Goal: Transaction & Acquisition: Download file/media

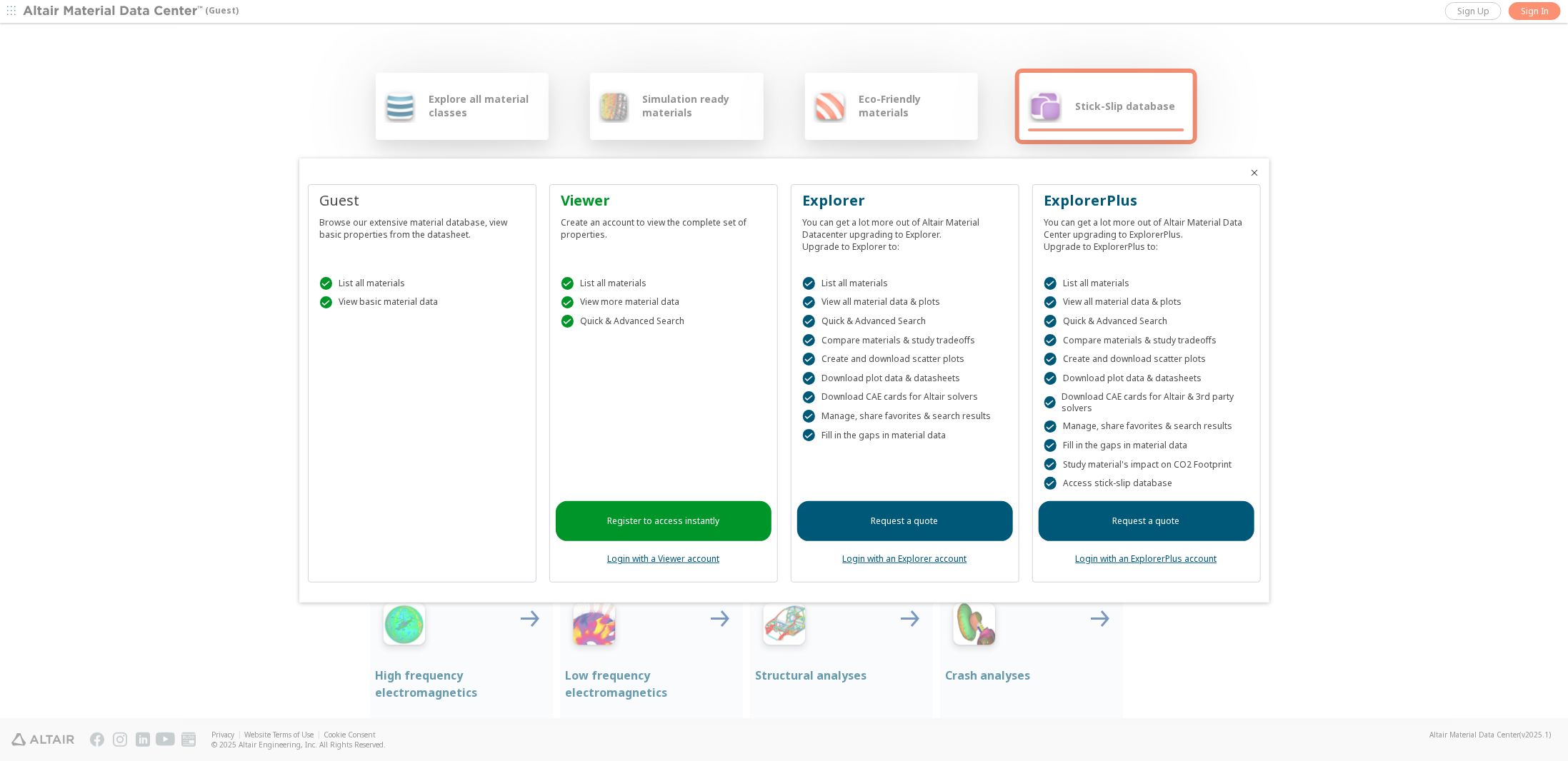
drag, startPoint x: 147, startPoint y: 183, endPoint x: 152, endPoint y: 177, distance: 7.8
click at [147, 181] on div at bounding box center [784, 380] width 1568 height 761
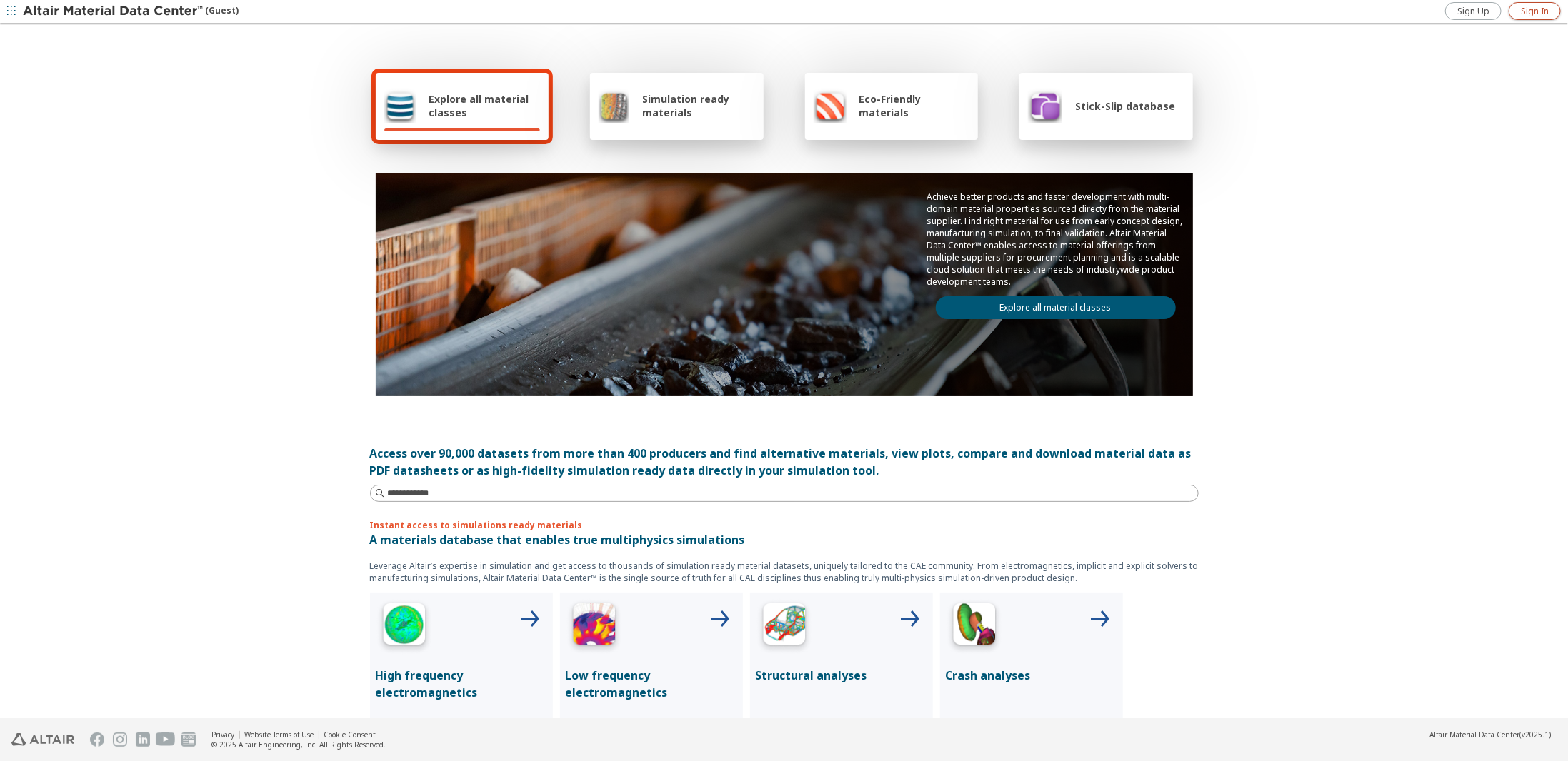
click at [1537, 6] on span "Sign In" at bounding box center [1534, 12] width 28 height 12
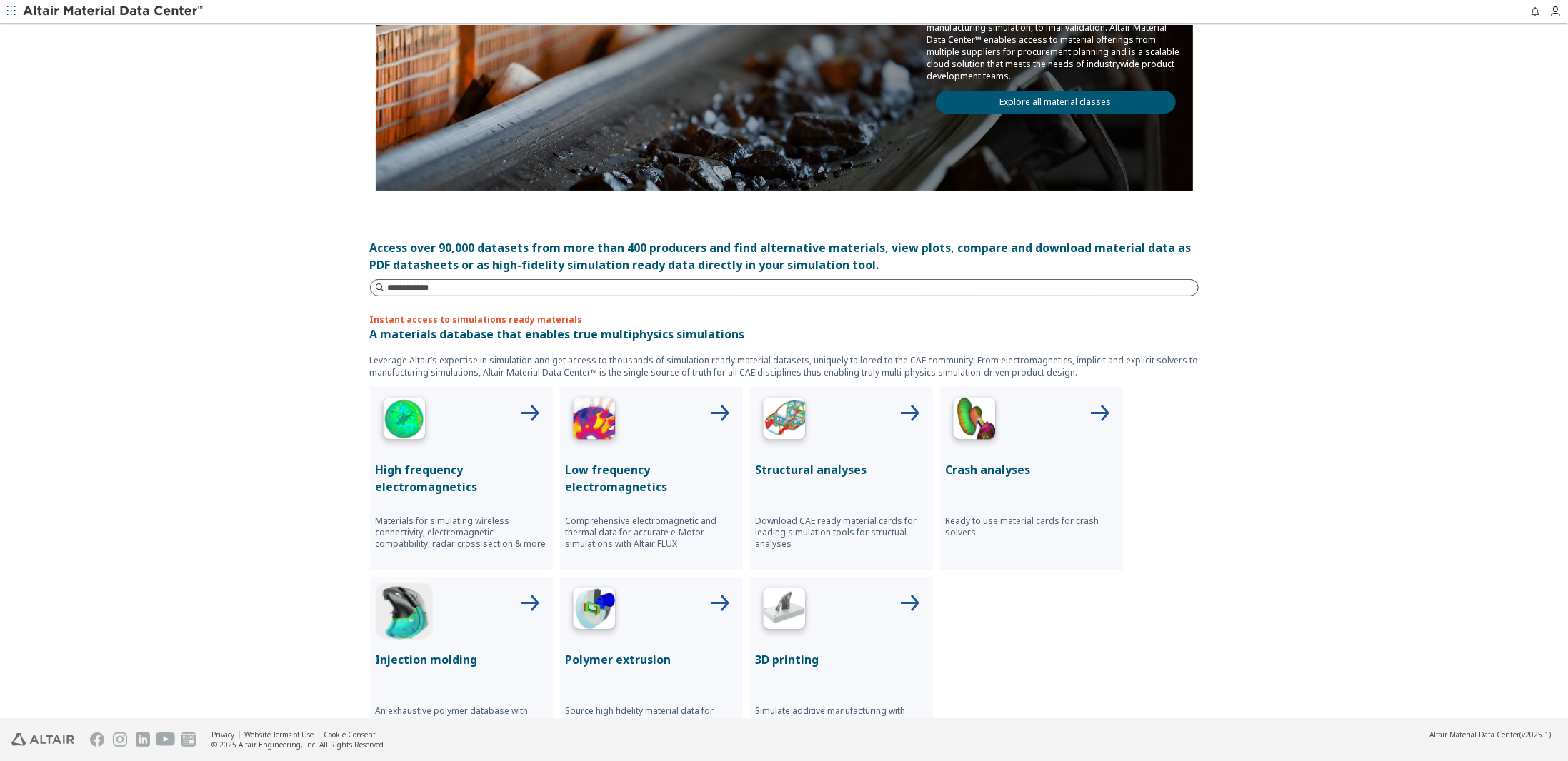
scroll to position [214, 0]
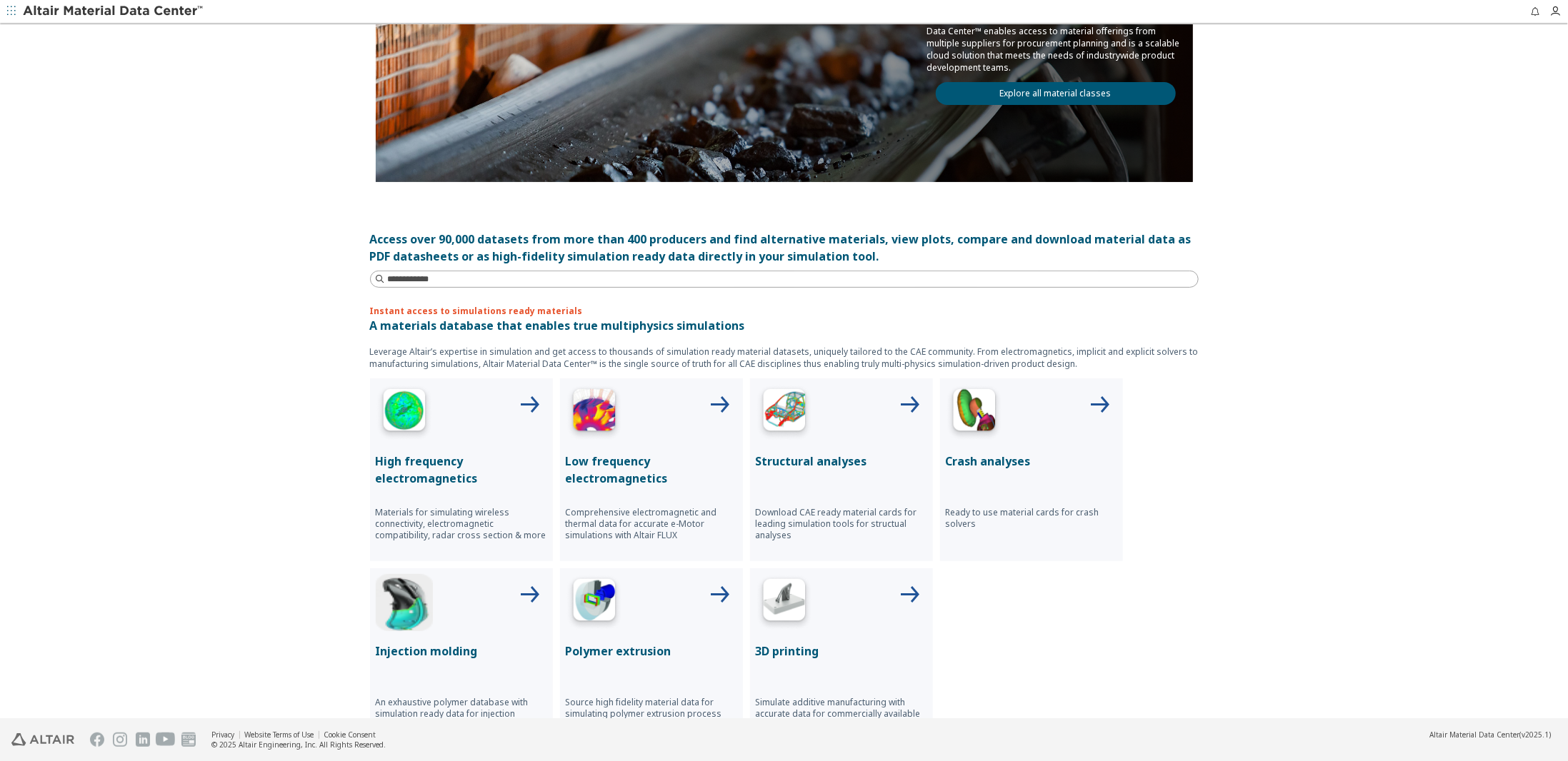
click at [803, 420] on img at bounding box center [784, 413] width 57 height 57
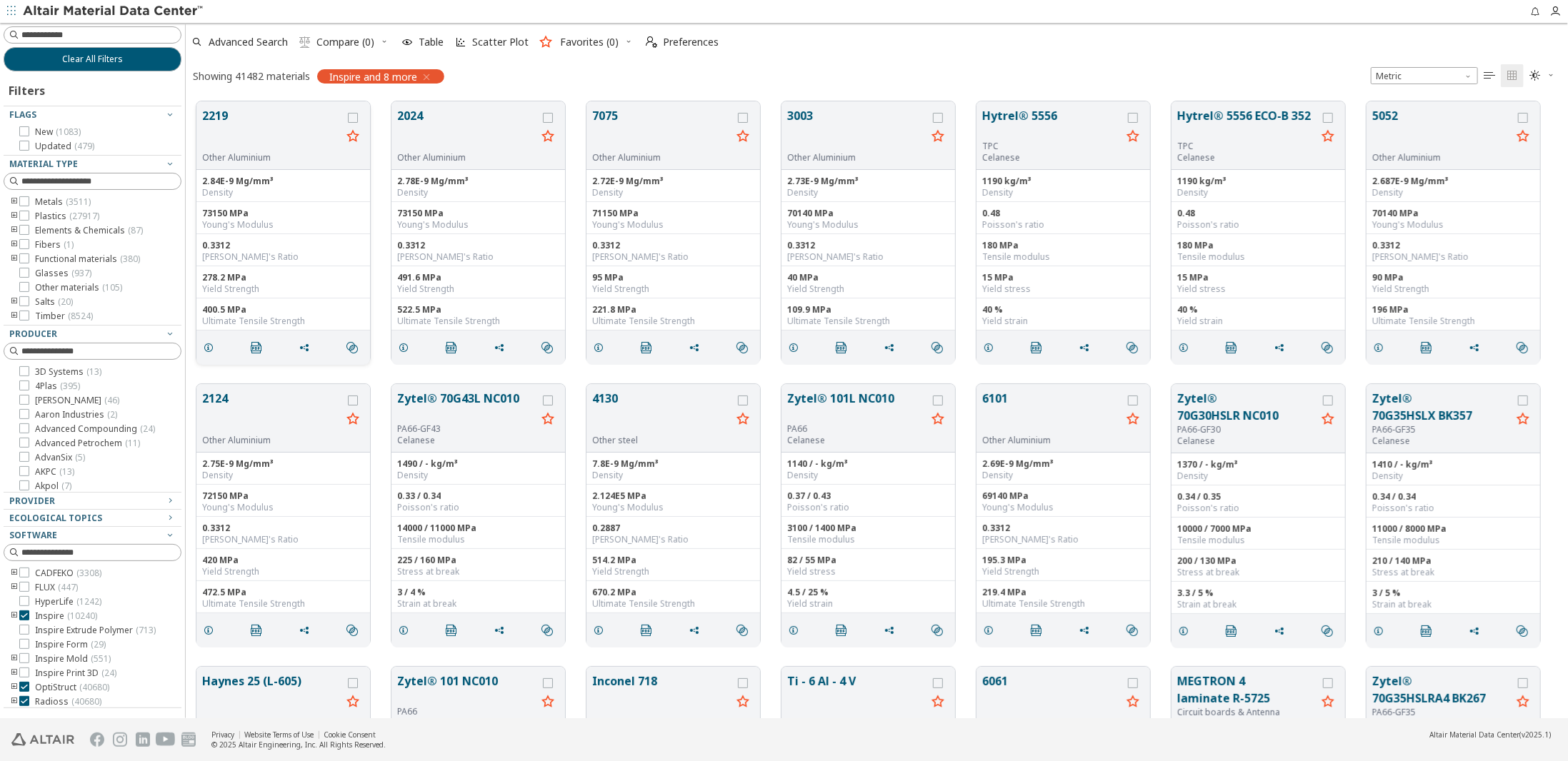
scroll to position [618, 1372]
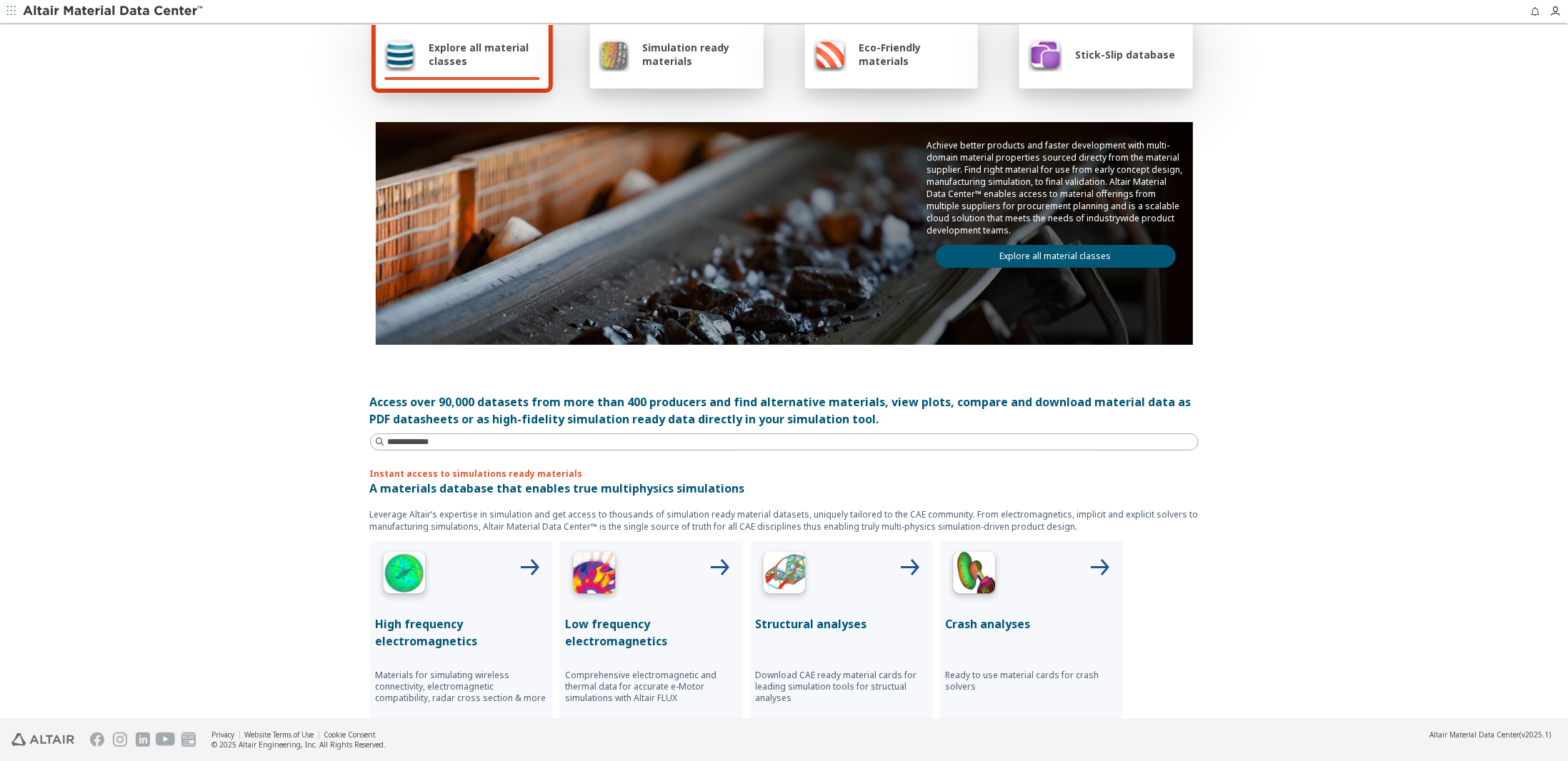
scroll to position [71, 0]
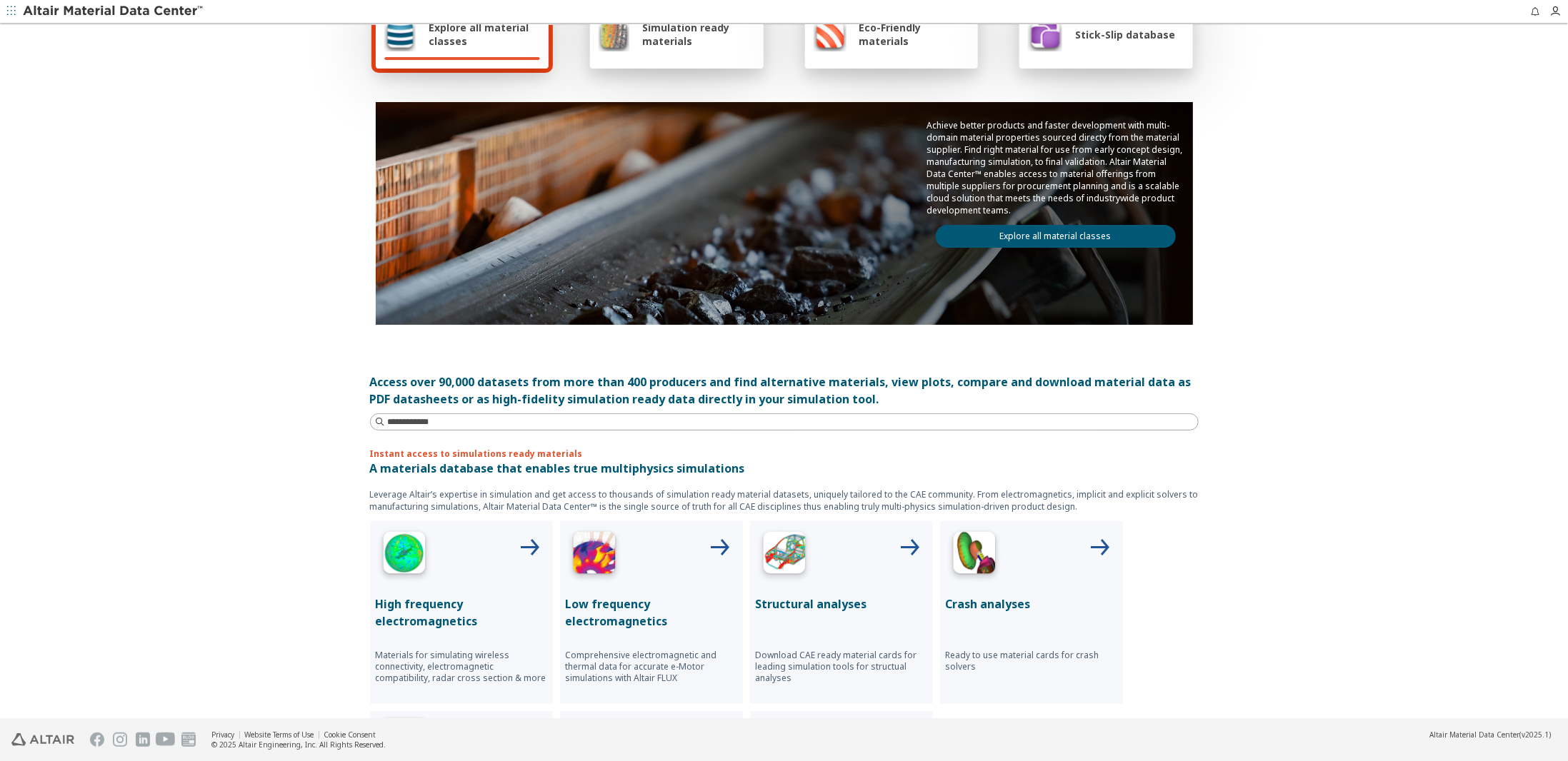
click at [836, 584] on div "Structural analyses Download CAE ready material cards for leading simulation to…" at bounding box center [842, 613] width 183 height 183
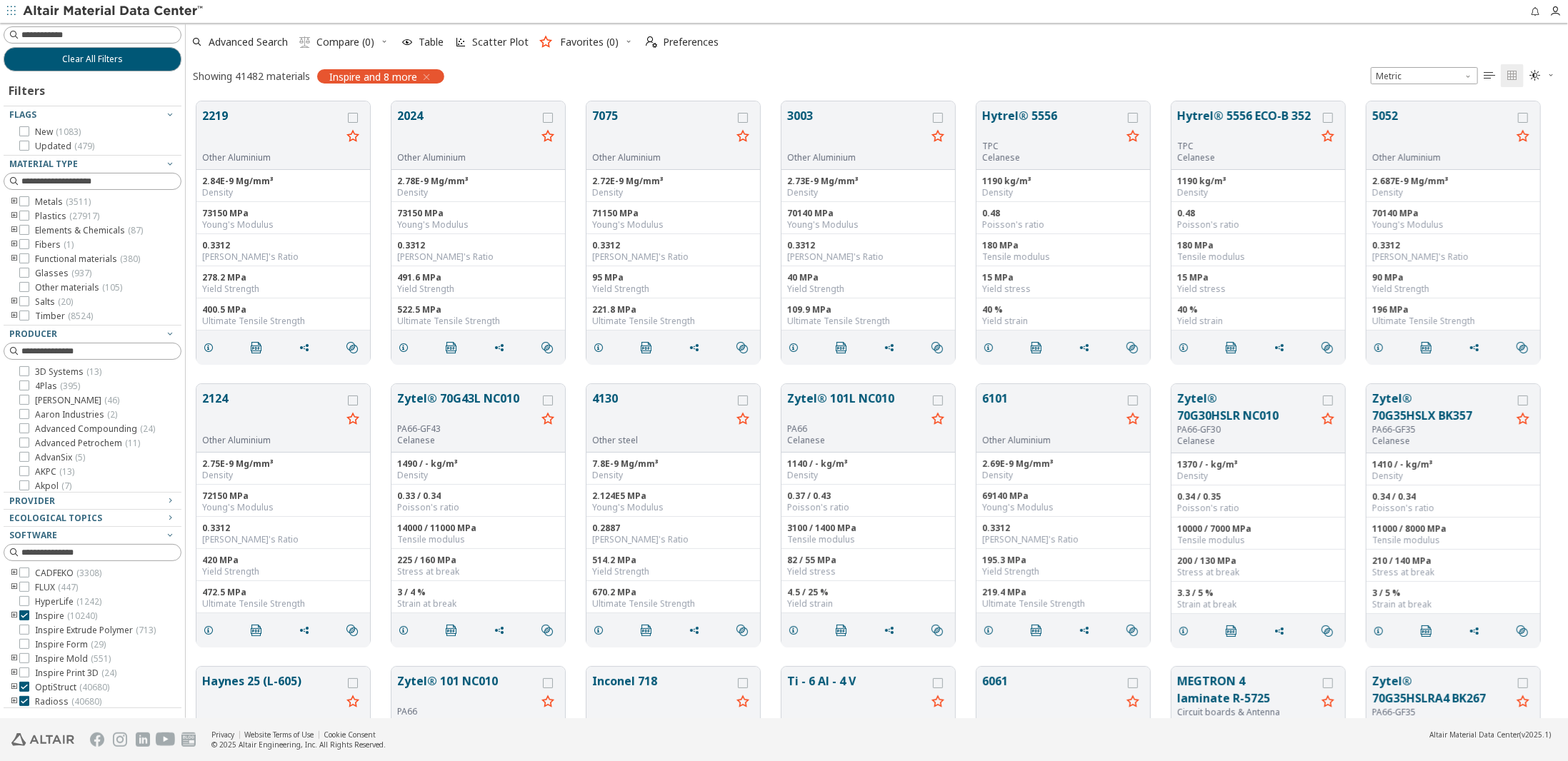
scroll to position [618, 1372]
click at [46, 39] on input at bounding box center [94, 34] width 175 height 16
type input "**********"
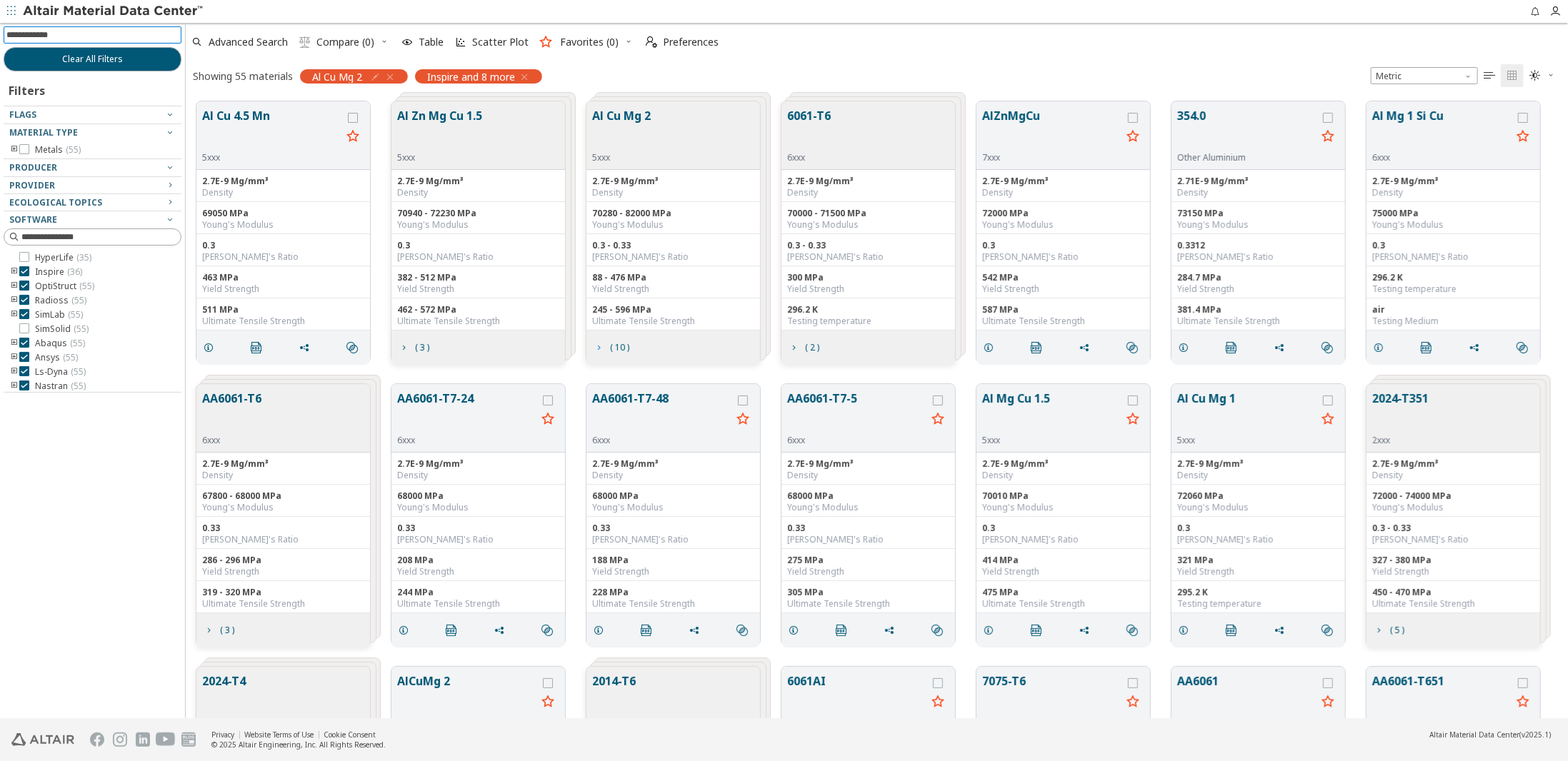
click at [626, 348] on span "( 10 )" at bounding box center [619, 347] width 19 height 8
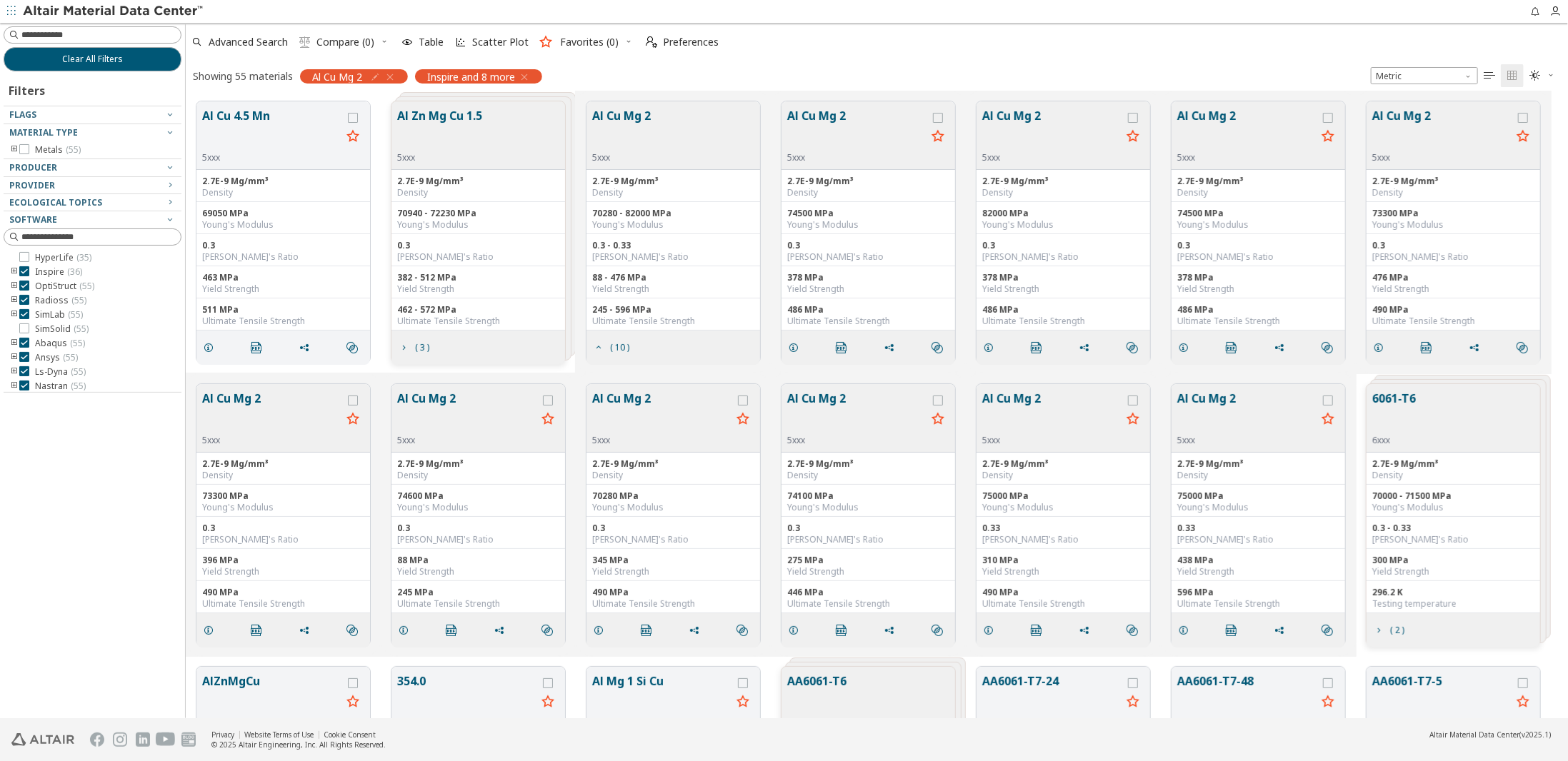
click at [828, 402] on button "Al Cu Mg 2" at bounding box center [857, 413] width 139 height 45
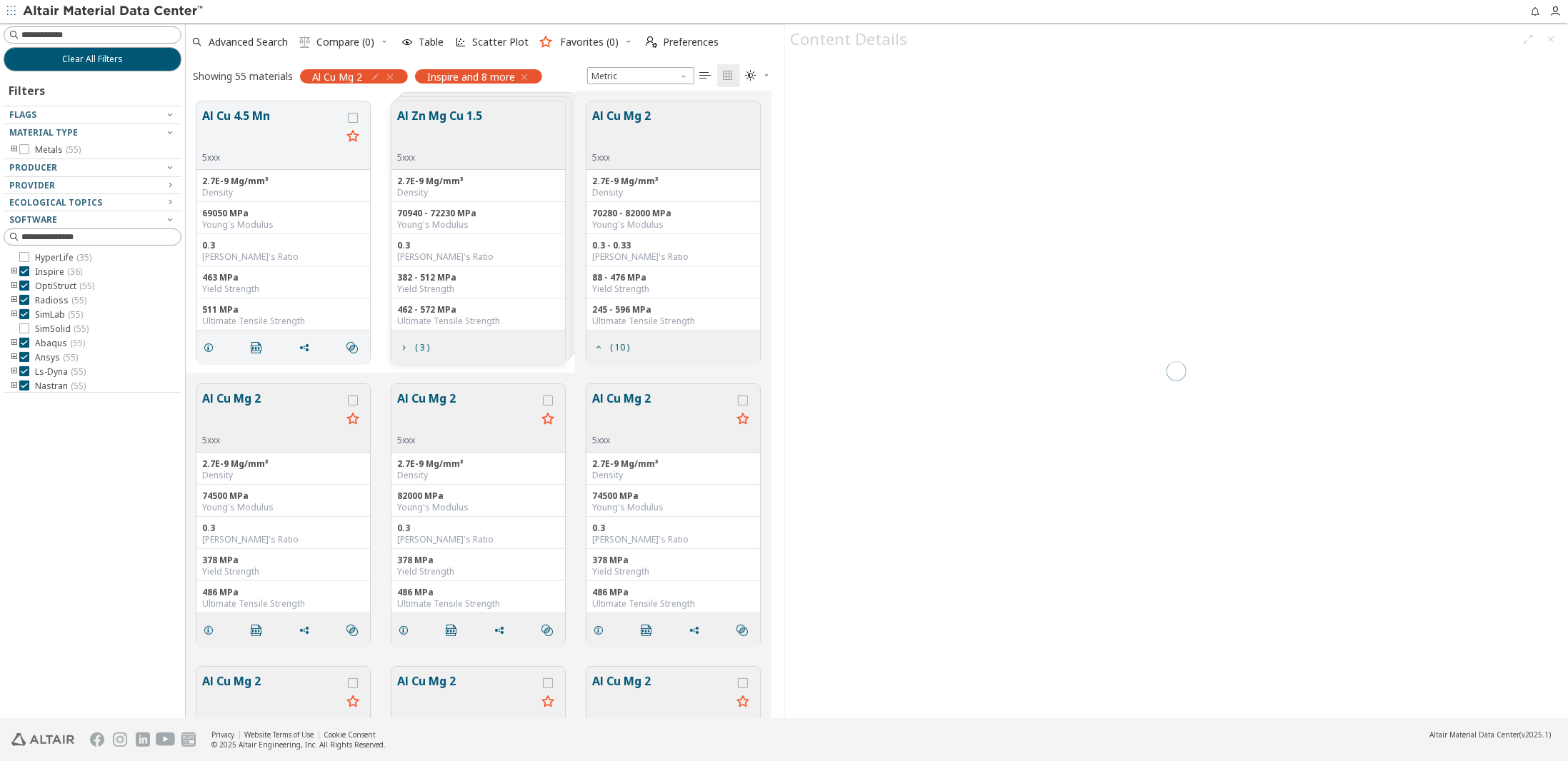
scroll to position [507, 0]
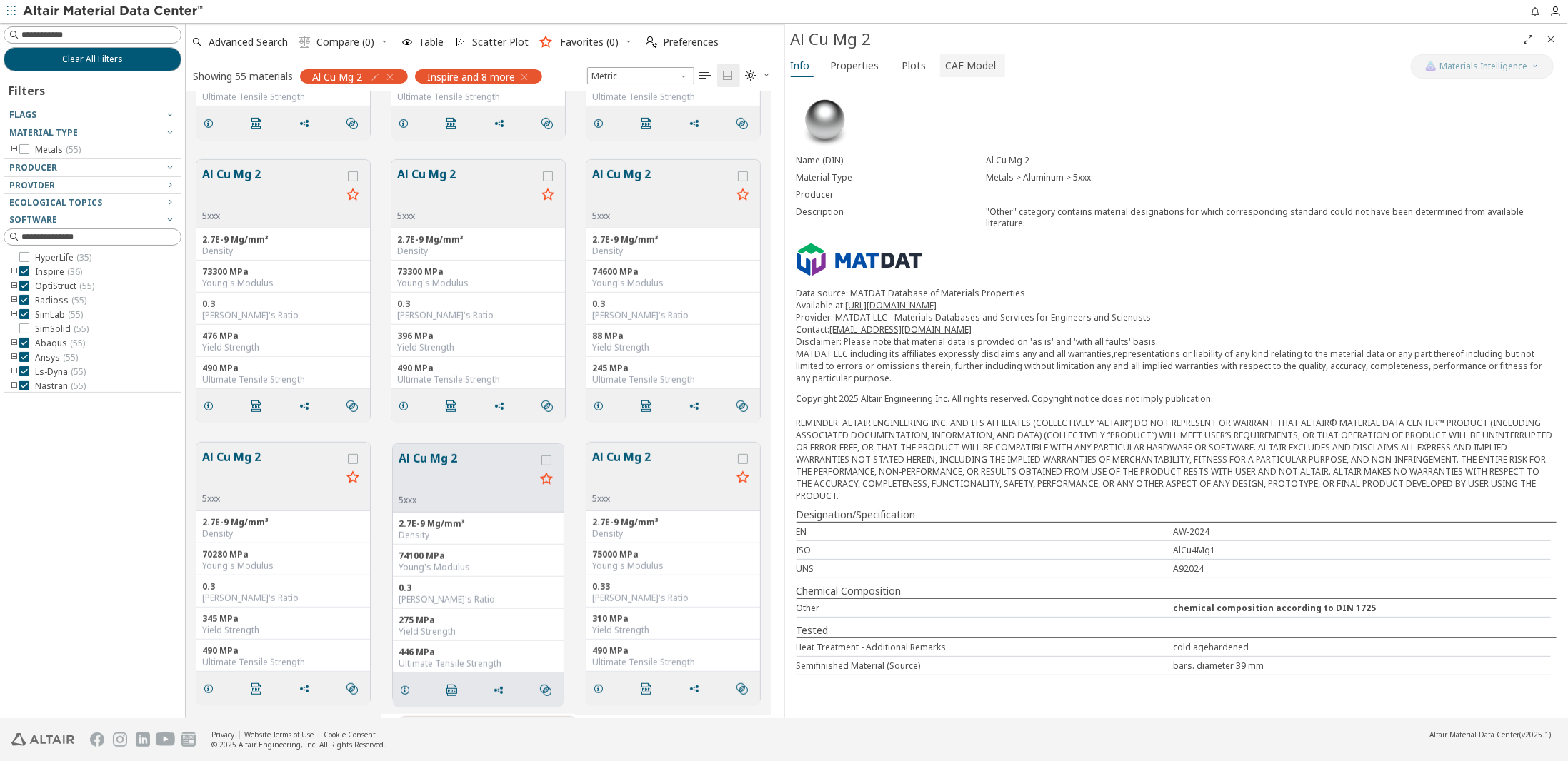
click at [982, 70] on span "CAE Model" at bounding box center [971, 65] width 51 height 23
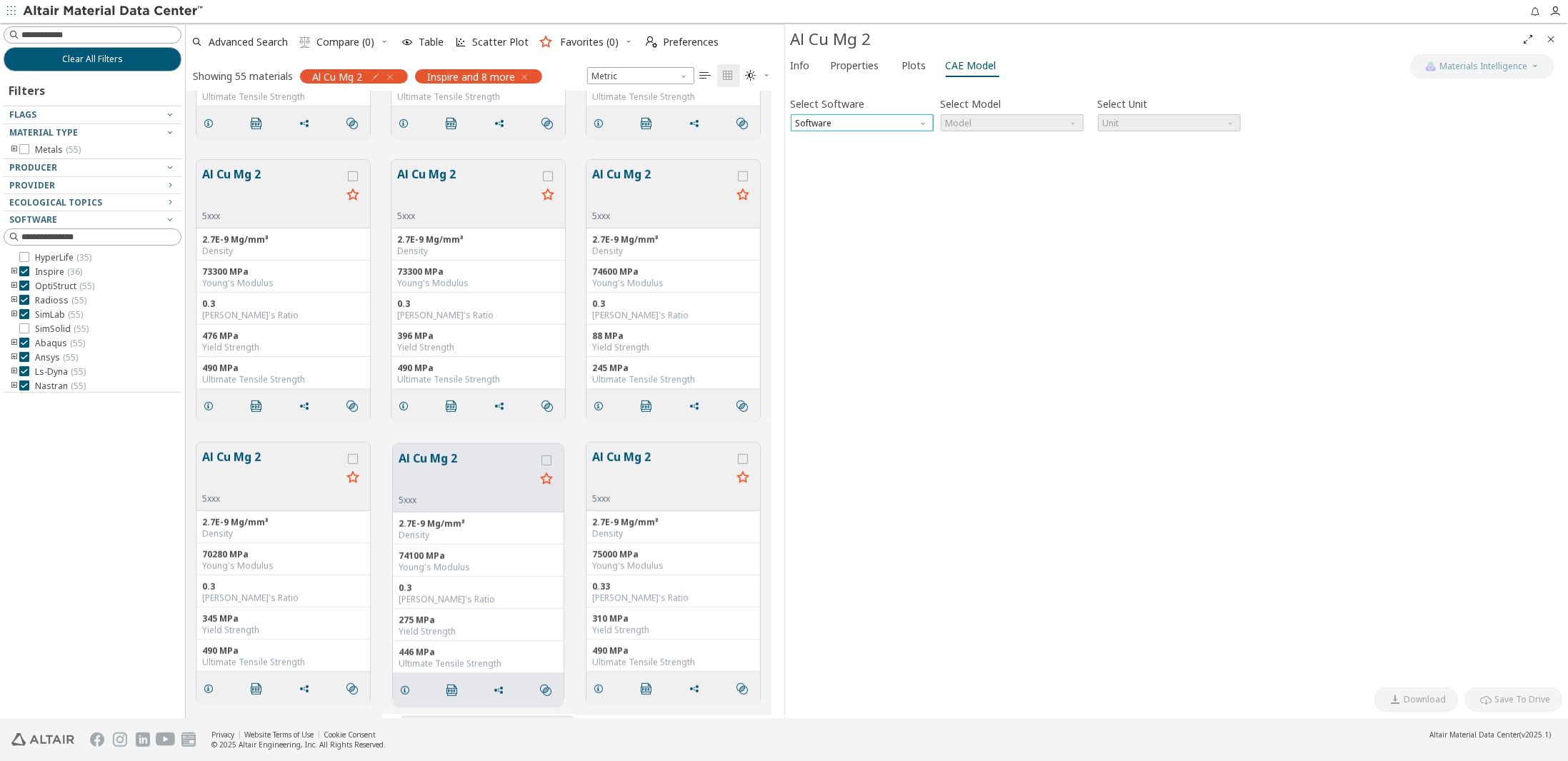
click at [918, 126] on span "Software" at bounding box center [862, 122] width 143 height 17
click at [873, 203] on span "SimLab" at bounding box center [861, 208] width 132 height 10
click at [963, 127] on span "Model" at bounding box center [1012, 122] width 143 height 17
click at [981, 161] on span "Plastic" at bounding box center [1011, 157] width 132 height 10
click at [1426, 703] on span "Download" at bounding box center [1425, 700] width 42 height 12
